Goal: Check status: Check status

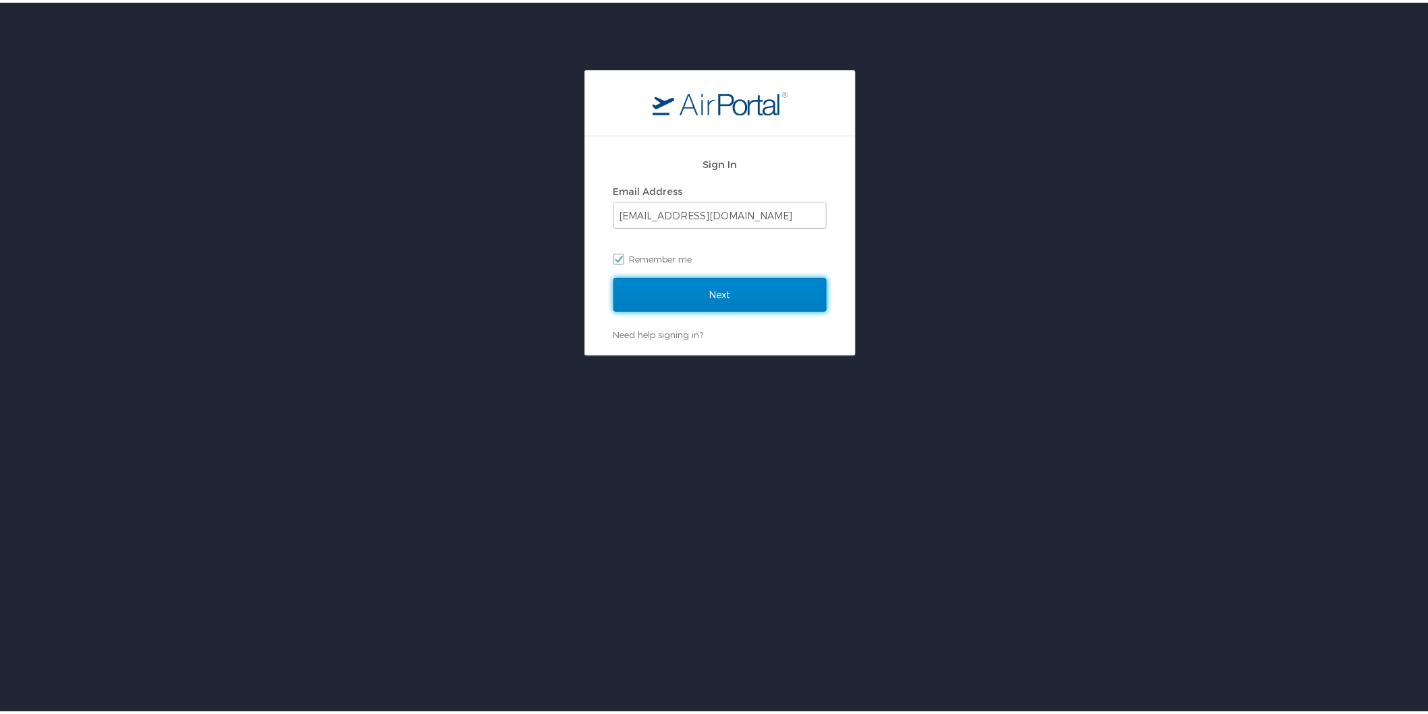
click at [719, 292] on input "Next" at bounding box center [720, 292] width 213 height 34
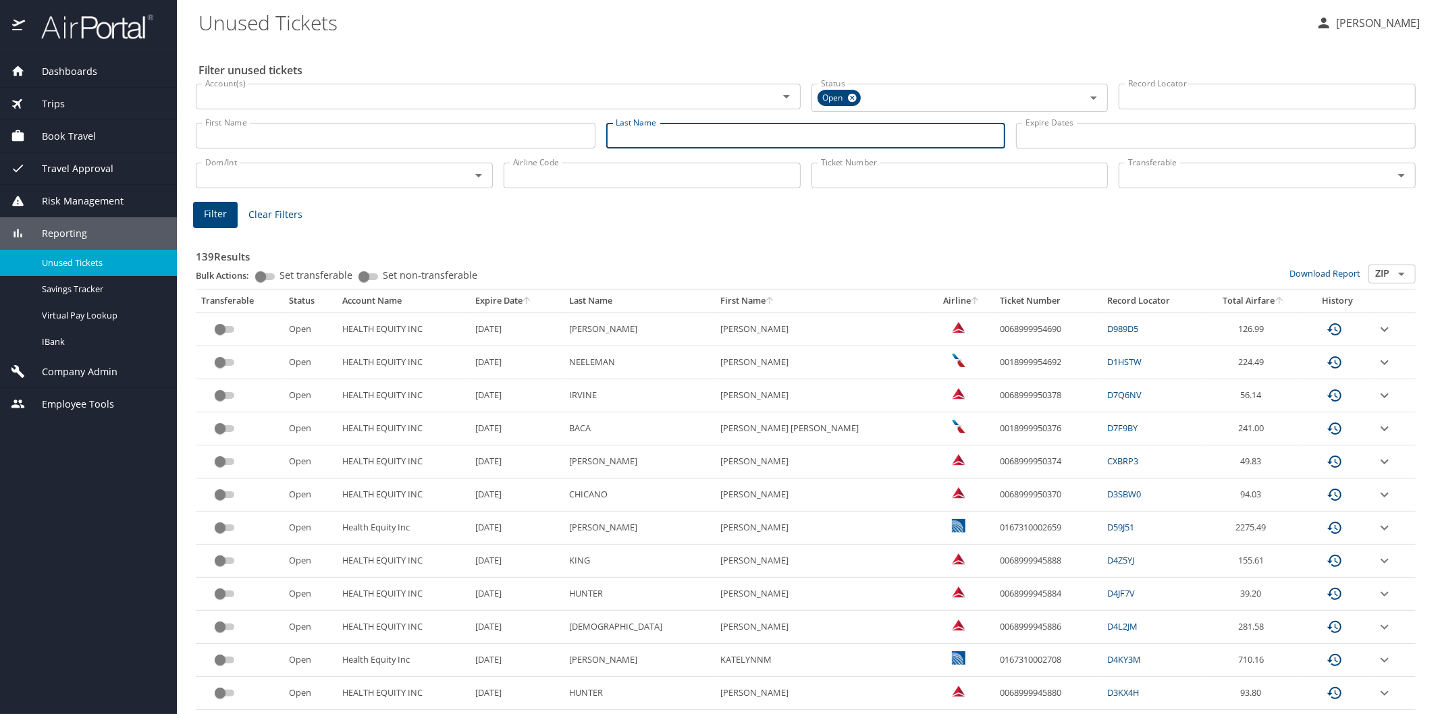
click at [628, 140] on input "Last Name" at bounding box center [806, 136] width 400 height 26
click at [229, 208] on button "Filter" at bounding box center [215, 215] width 45 height 26
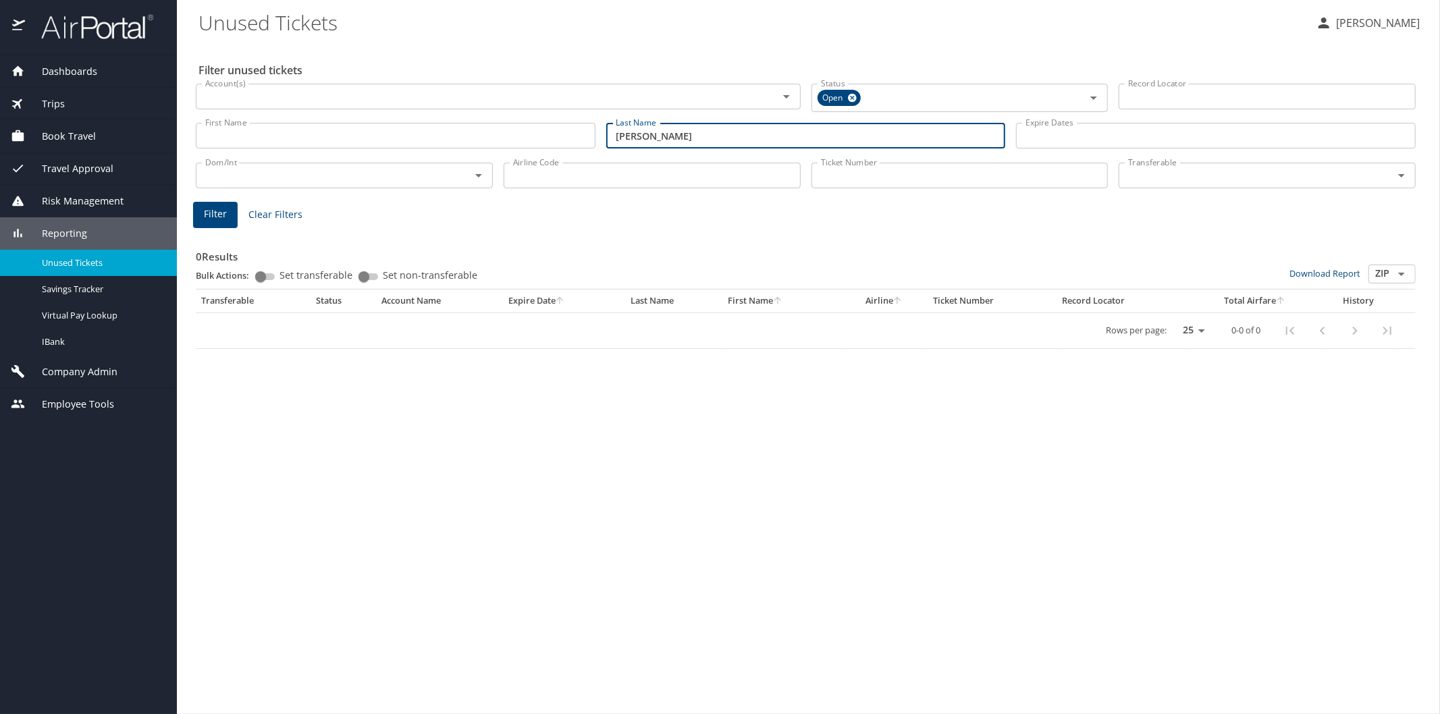
drag, startPoint x: 672, startPoint y: 128, endPoint x: 589, endPoint y: 140, distance: 83.8
click at [589, 140] on div "First Name First Name Last Name [PERSON_NAME] Last Name Expire Dates Expire Dat…" at bounding box center [805, 136] width 1230 height 48
click at [223, 205] on button "Filter" at bounding box center [215, 215] width 45 height 26
drag, startPoint x: 678, startPoint y: 131, endPoint x: 595, endPoint y: 137, distance: 83.2
click at [595, 137] on div "First Name First Name Last Name [PERSON_NAME] Last Name Expire Dates Expire Dat…" at bounding box center [805, 136] width 1230 height 48
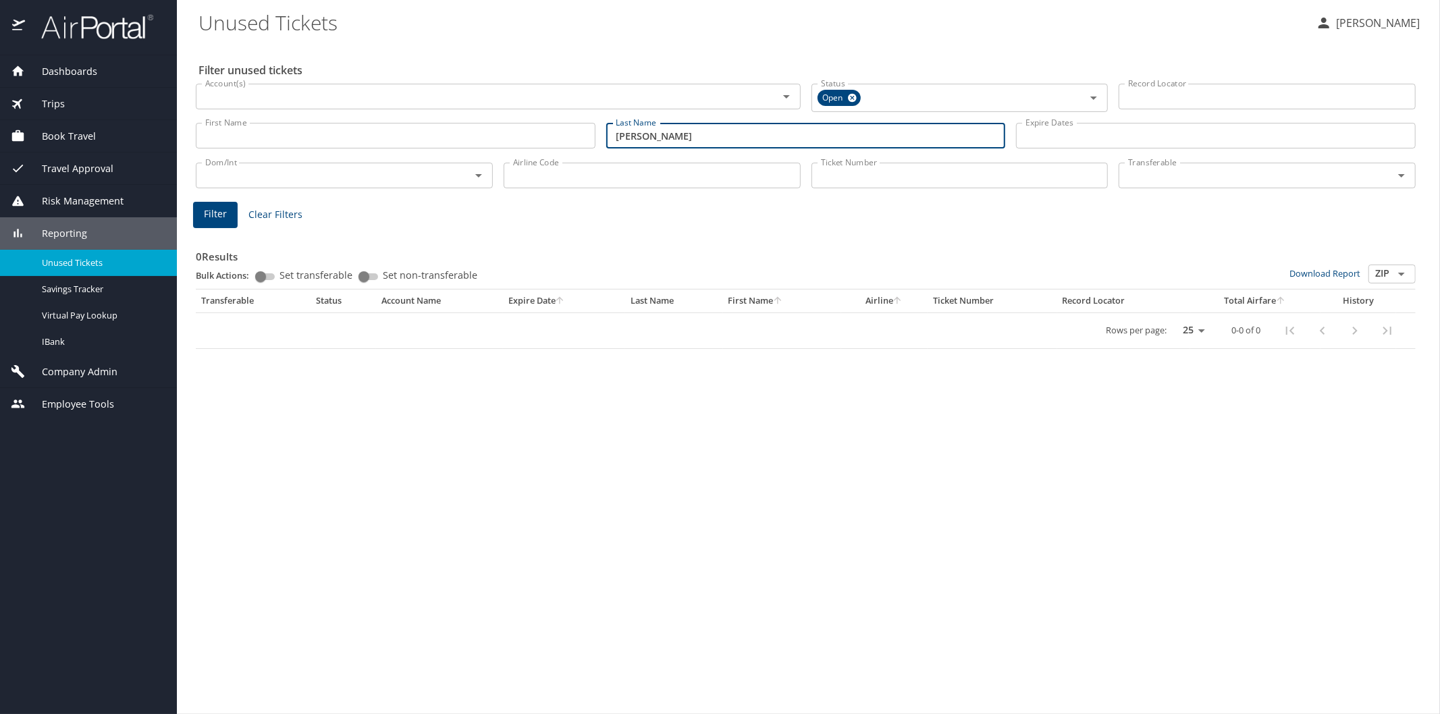
type input "[PERSON_NAME]"
click at [212, 211] on span "Filter" at bounding box center [215, 214] width 23 height 17
drag, startPoint x: 683, startPoint y: 130, endPoint x: 609, endPoint y: 135, distance: 73.8
click at [609, 135] on input "[PERSON_NAME]" at bounding box center [806, 136] width 400 height 26
click at [202, 211] on button "Filter" at bounding box center [215, 215] width 45 height 26
